Goal: Navigation & Orientation: Understand site structure

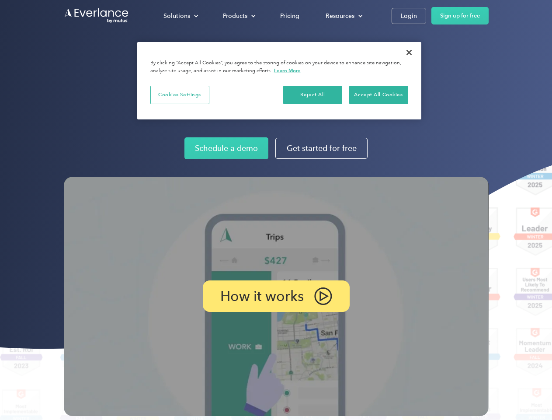
click at [276, 210] on img at bounding box center [276, 296] width 425 height 239
click at [181, 16] on div "Solutions" at bounding box center [177, 15] width 27 height 11
click at [238, 16] on div "Products" at bounding box center [235, 15] width 24 height 11
click at [343, 16] on div "Resources" at bounding box center [340, 15] width 29 height 11
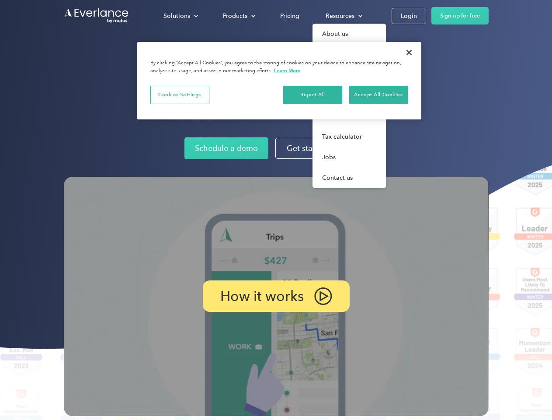
click at [276, 296] on p "How it works" at bounding box center [262, 296] width 84 height 10
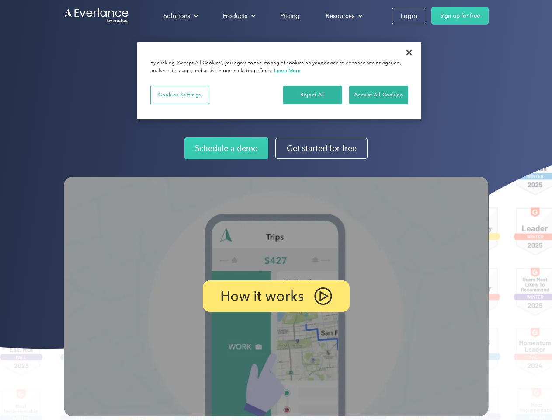
click at [180, 94] on button "Cookies Settings" at bounding box center [179, 95] width 59 height 18
